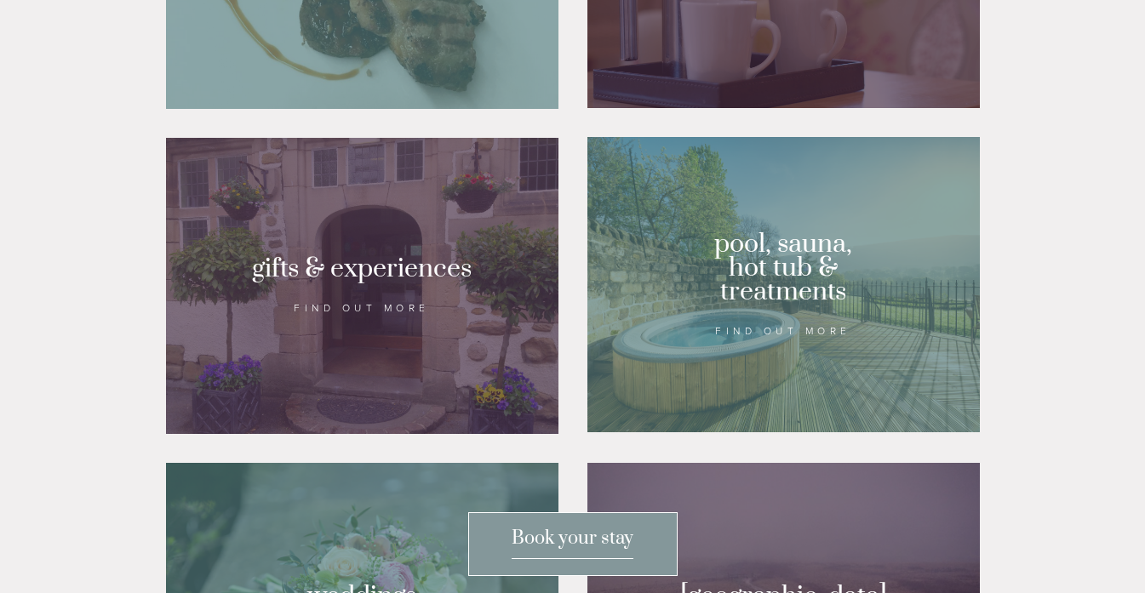
scroll to position [1294, 0]
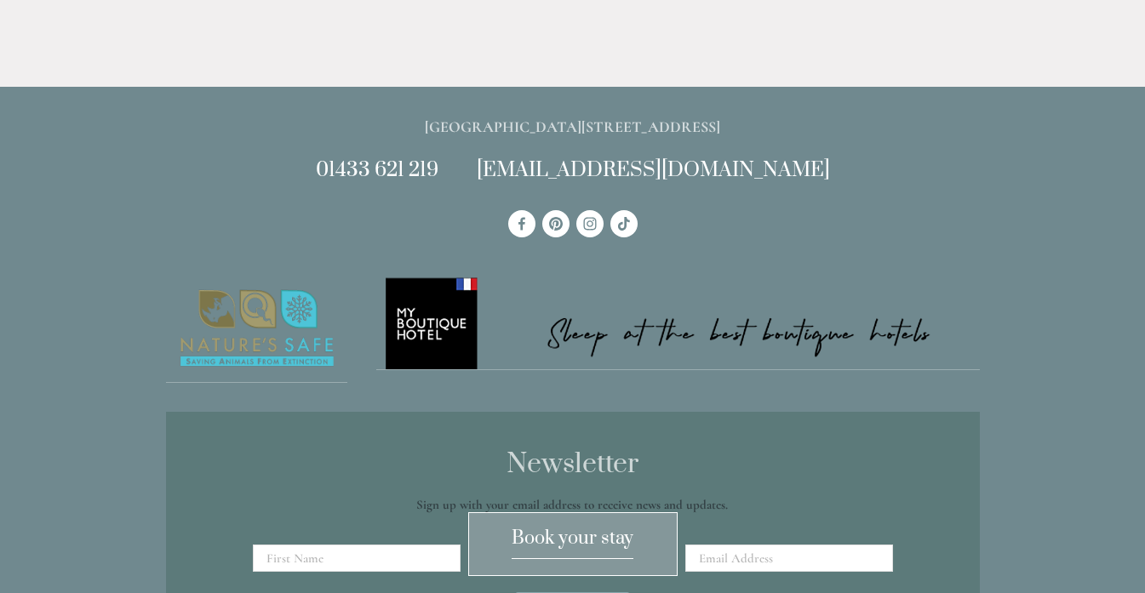
scroll to position [2758, 0]
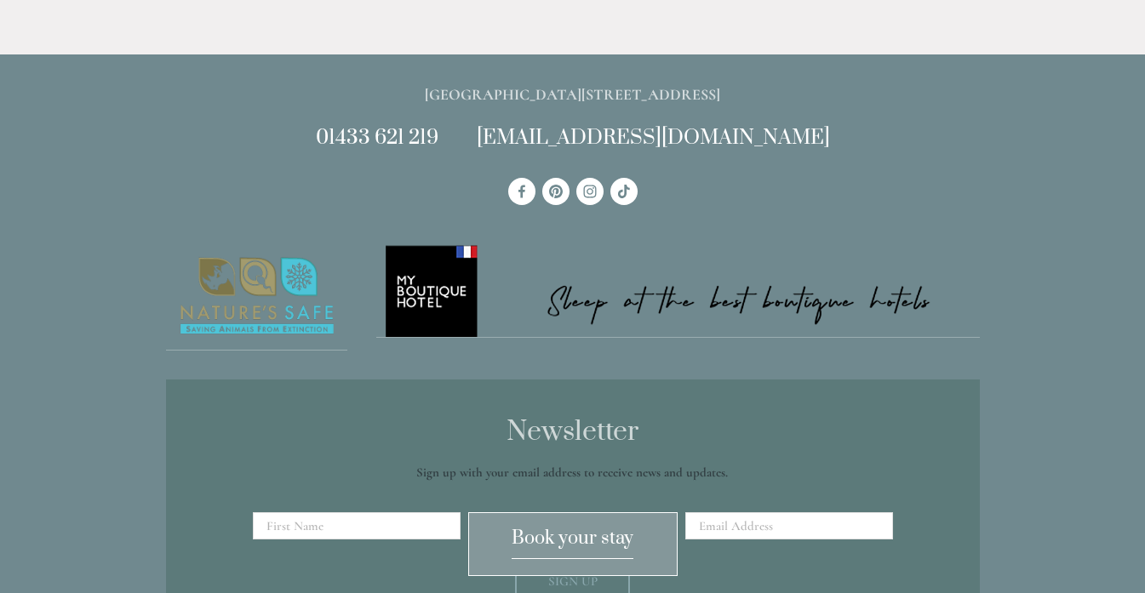
click at [544, 533] on span "Book your stay" at bounding box center [573, 543] width 122 height 32
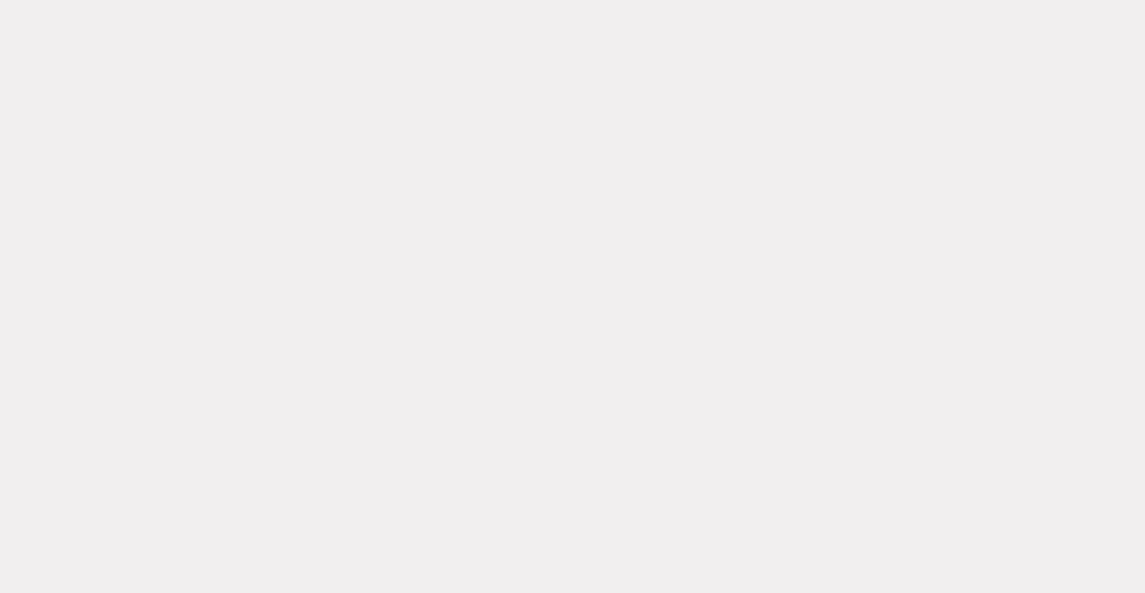
scroll to position [2610, 0]
